Goal: Use online tool/utility: Use online tool/utility

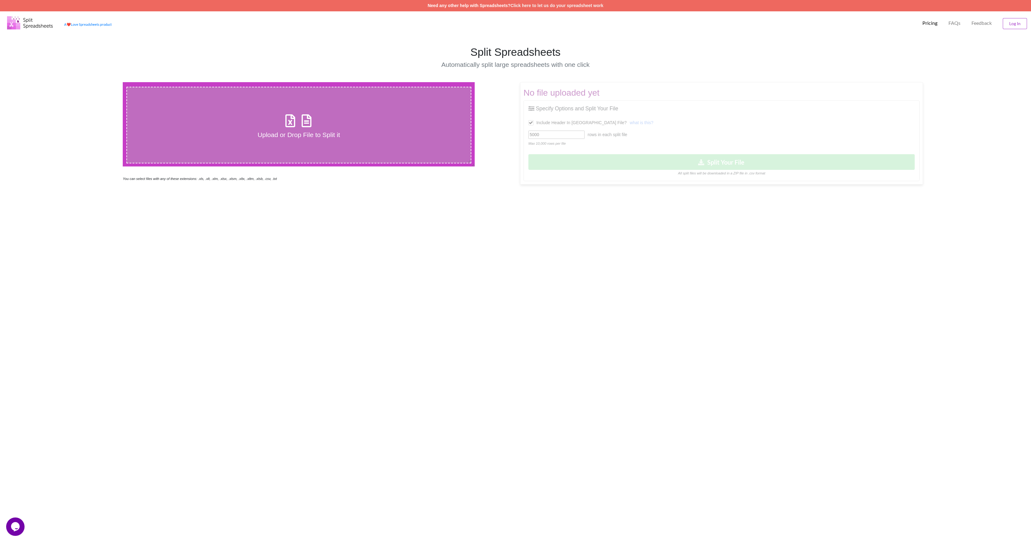
click at [546, 135] on div "No file uploaded yet Specify Options and Split Your File Include Header In Spli…" at bounding box center [732, 133] width 434 height 102
click at [306, 124] on icon at bounding box center [306, 117] width 15 height 13
click at [82, 82] on input "Upload or Drop File to Split it" at bounding box center [82, 82] width 0 height 0
type input "C:\fakepath\Emails to send verdex.xlsx"
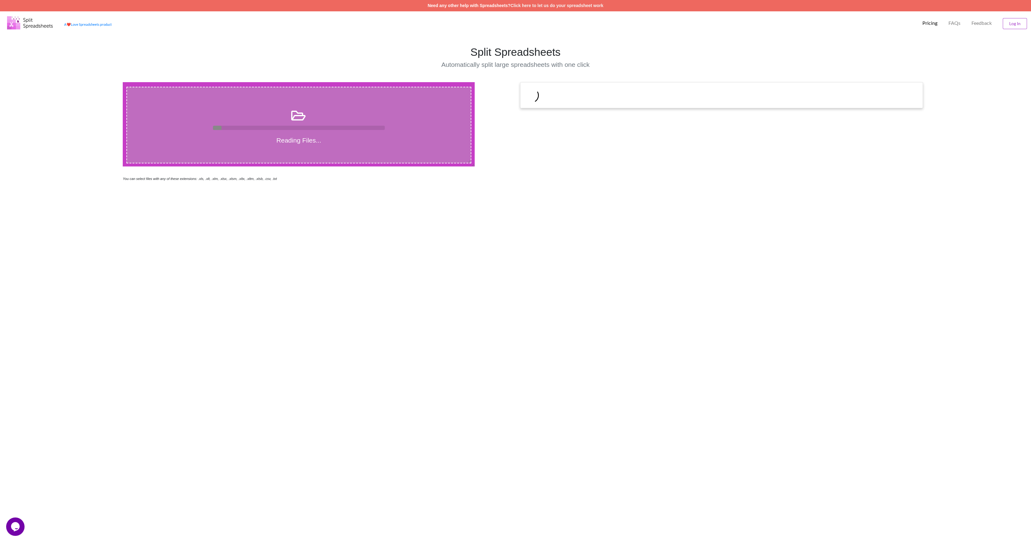
scroll to position [0, 0]
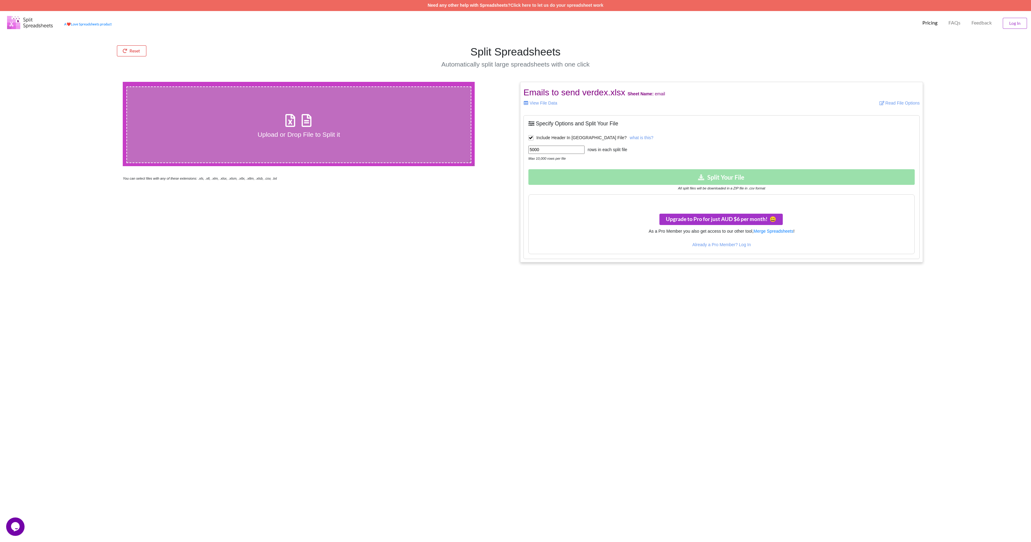
drag, startPoint x: 550, startPoint y: 150, endPoint x: 503, endPoint y: 147, distance: 46.8
click at [503, 147] on div "Upload or Drop File to Split it You can select files with any of these extensio…" at bounding box center [515, 172] width 1040 height 181
drag, startPoint x: 547, startPoint y: 149, endPoint x: 491, endPoint y: 146, distance: 56.2
click at [491, 146] on div "Upload or Drop File to Split it You can select files with any of these extensio…" at bounding box center [515, 172] width 1040 height 181
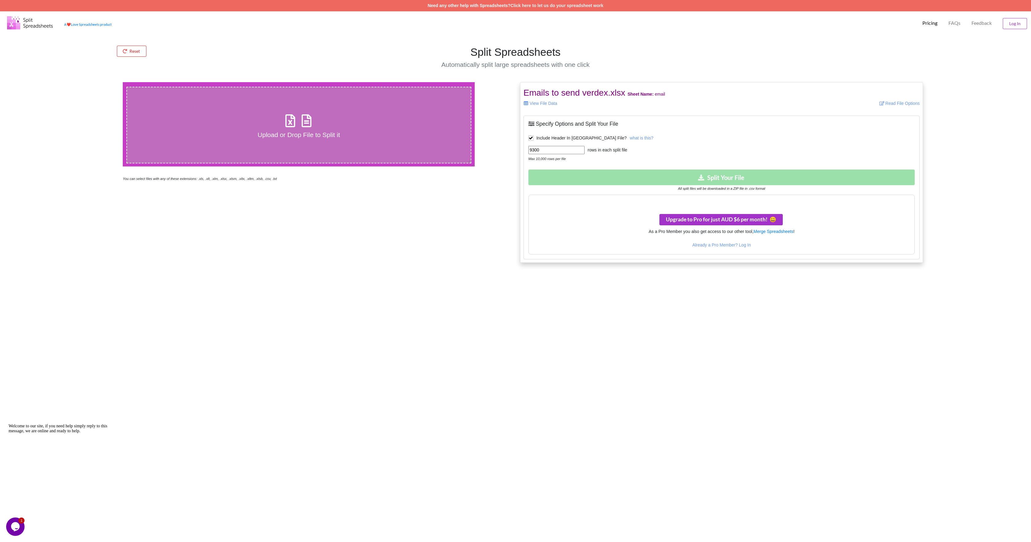
type input "9300"
click at [648, 177] on div "Download Split Your File All split files will be downloaded in a ZIP file in .c…" at bounding box center [721, 181] width 386 height 22
click at [650, 150] on div "9300 rows in each split file Max 10,000 rows per file" at bounding box center [721, 154] width 386 height 16
